Goal: Navigation & Orientation: Find specific page/section

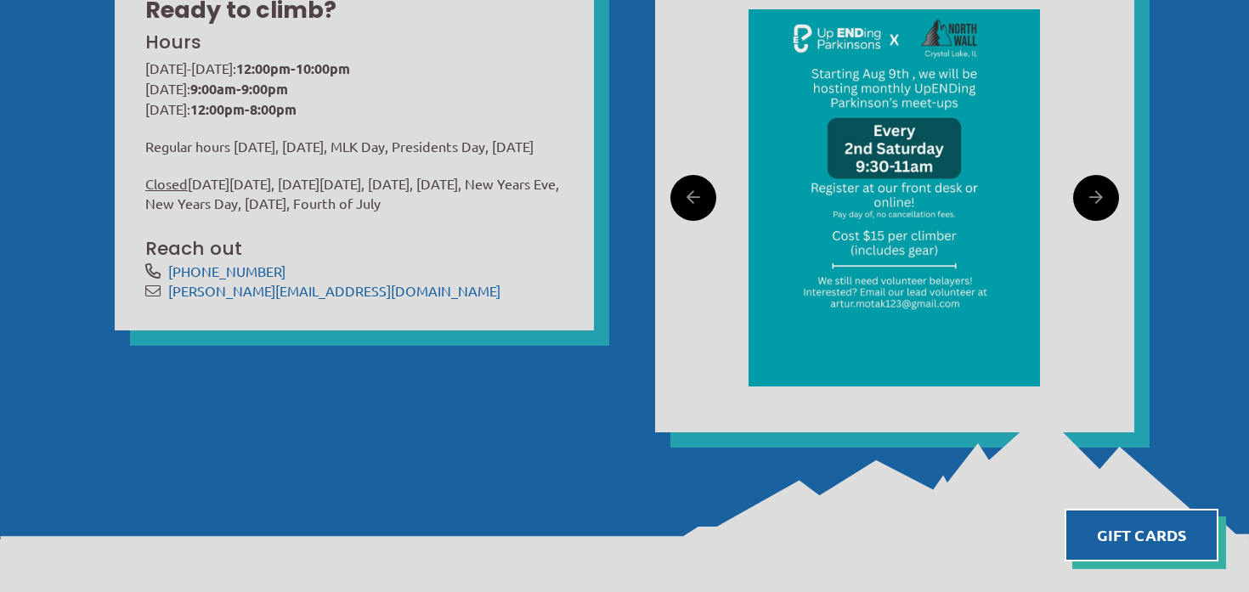
scroll to position [605, 0]
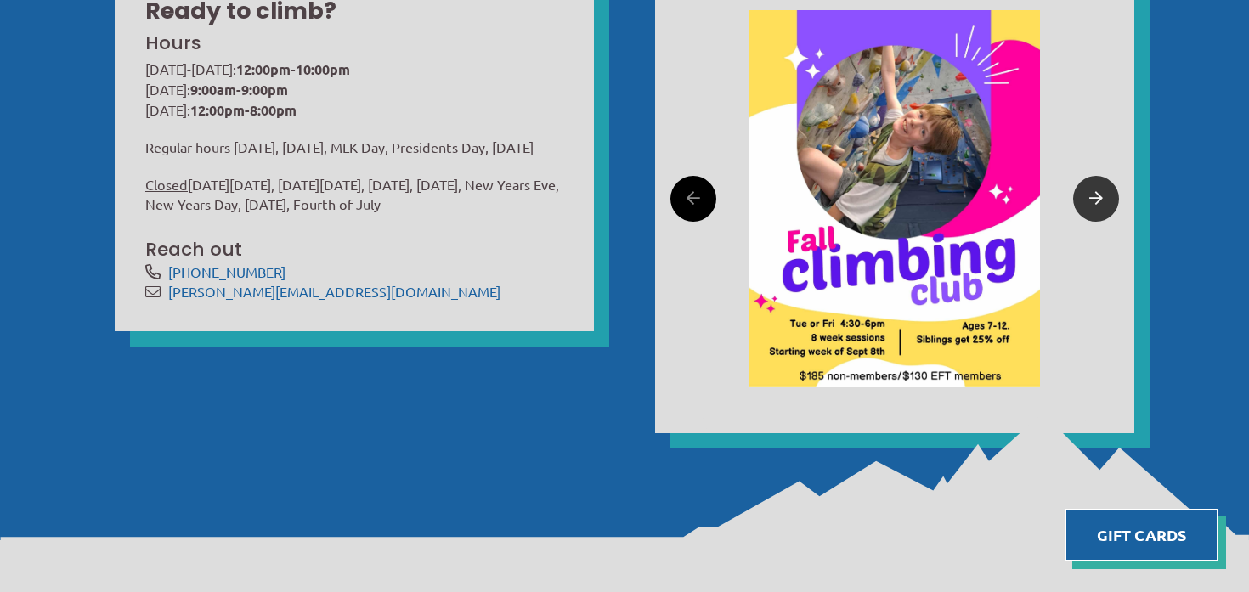
click at [1100, 201] on icon at bounding box center [1096, 198] width 14 height 26
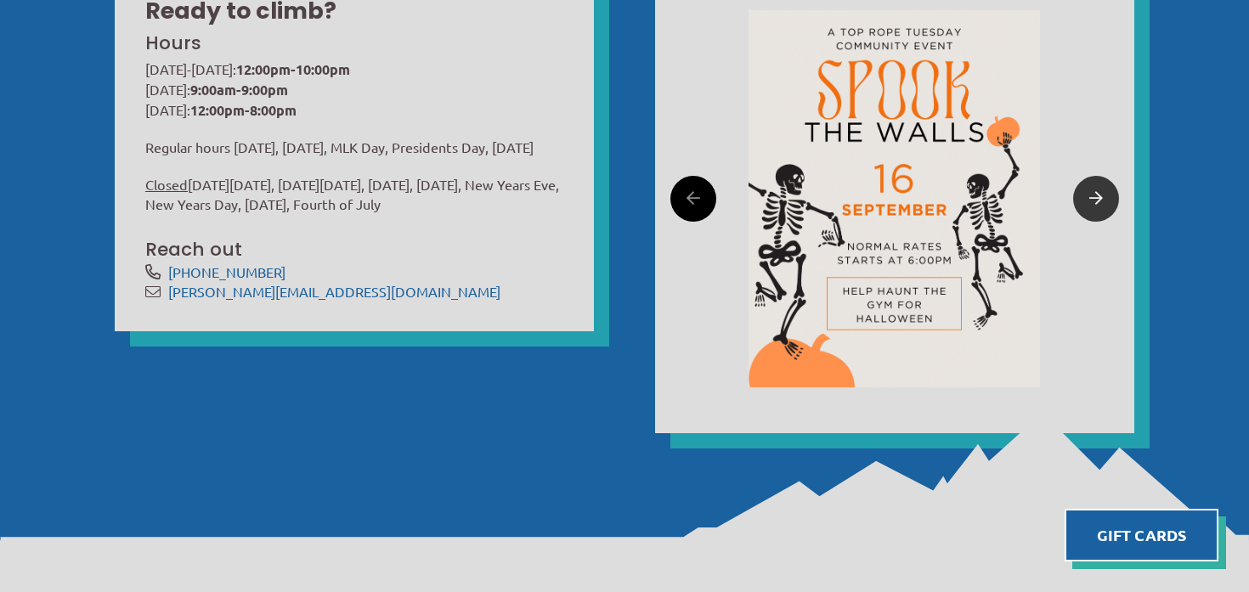
click at [1094, 206] on icon at bounding box center [1096, 198] width 14 height 26
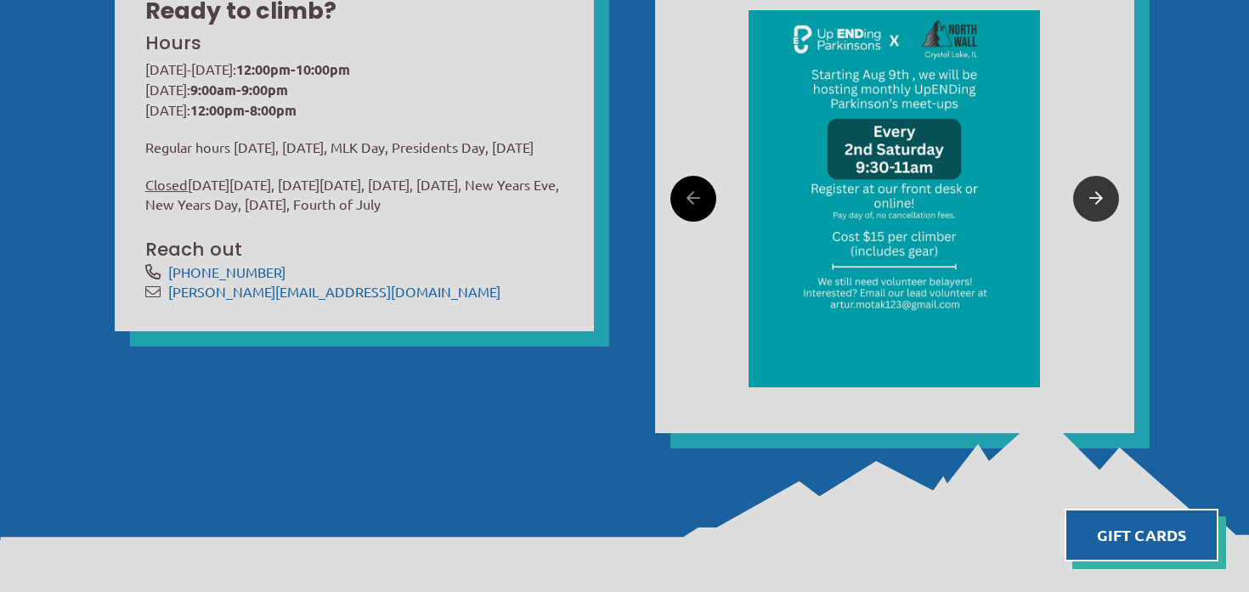
click at [1094, 206] on icon at bounding box center [1096, 198] width 14 height 26
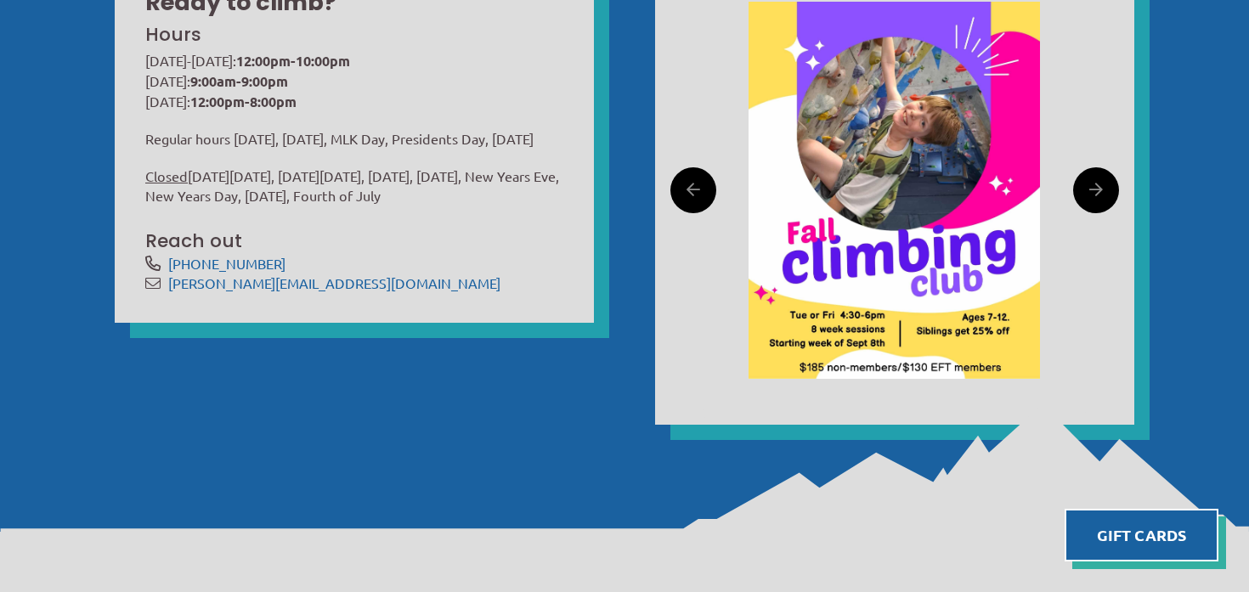
scroll to position [0, 0]
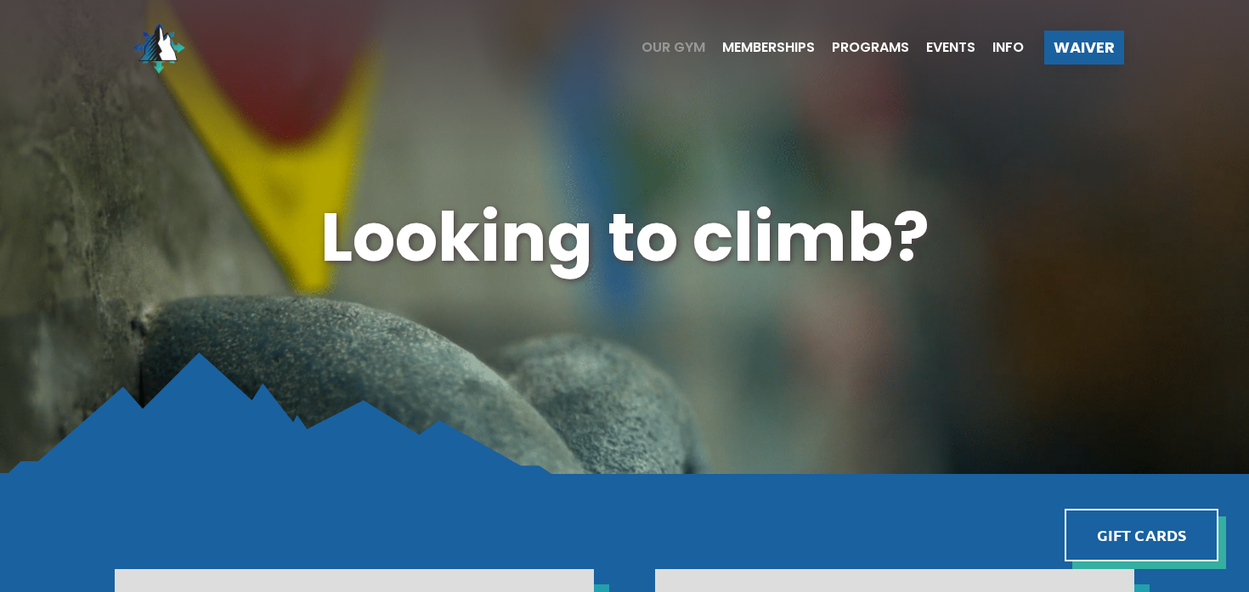
click at [648, 51] on span "Our Gym" at bounding box center [674, 48] width 64 height 14
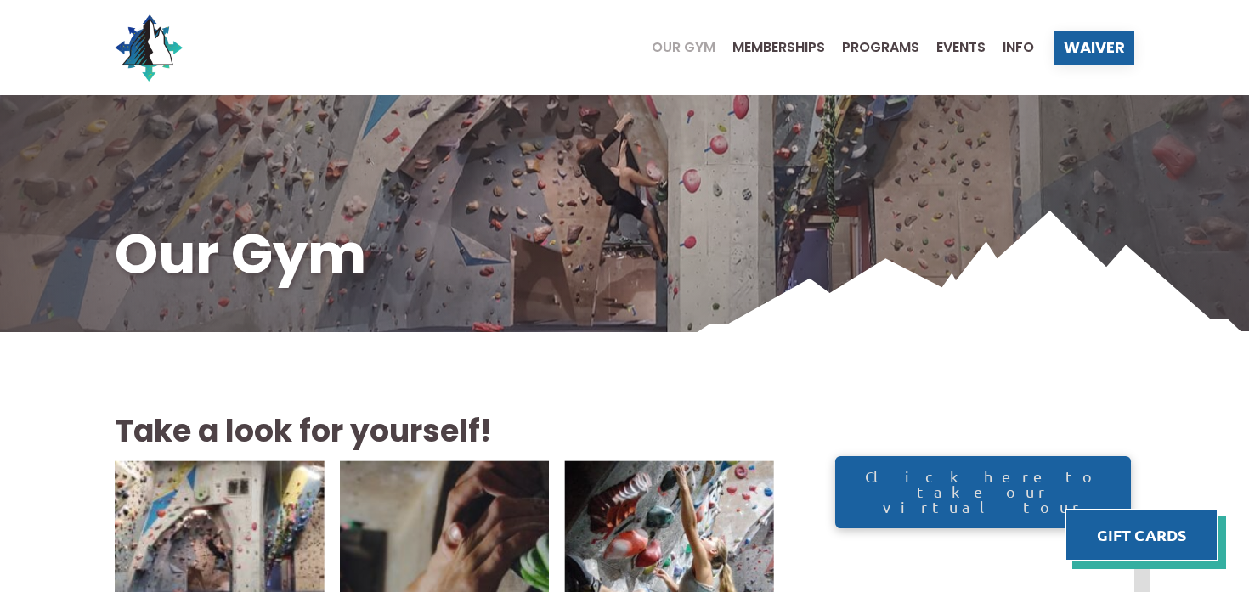
click at [784, 40] on ul "Our Gym Memberships Programs Events Info" at bounding box center [834, 48] width 399 height 68
click at [1014, 46] on span "Info" at bounding box center [1018, 48] width 31 height 14
